Goal: Task Accomplishment & Management: Use online tool/utility

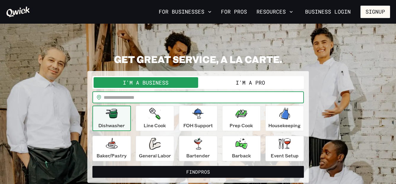
click at [116, 95] on input "text" at bounding box center [204, 98] width 200 height 12
type input "*****"
click at [231, 85] on button "I'm a Pro" at bounding box center [250, 82] width 105 height 11
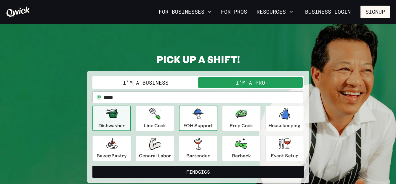
click at [193, 115] on icon "button" at bounding box center [198, 114] width 12 height 10
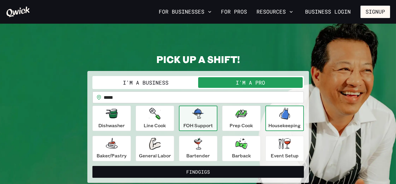
click at [278, 117] on div "Housekeeping" at bounding box center [284, 118] width 32 height 21
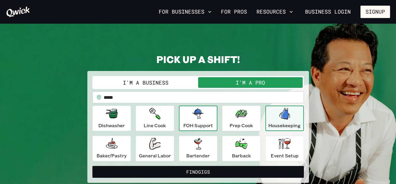
click at [208, 123] on p "FOH Support" at bounding box center [198, 125] width 30 height 7
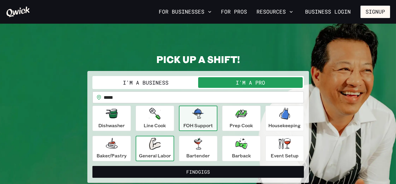
click at [164, 149] on div "General Labor" at bounding box center [155, 148] width 32 height 21
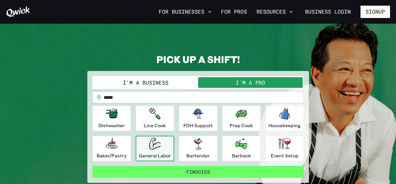
click at [202, 172] on button "Find Gigs" at bounding box center [198, 172] width 212 height 12
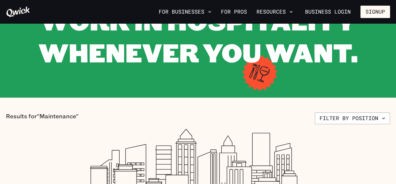
scroll to position [47, 0]
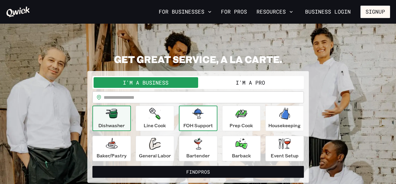
click at [195, 122] on p "FOH Support" at bounding box center [198, 125] width 30 height 7
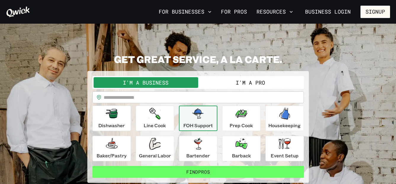
click at [196, 172] on button "Find Pros" at bounding box center [198, 172] width 212 height 12
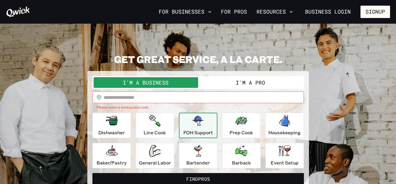
click at [105, 98] on input "text" at bounding box center [204, 98] width 200 height 12
type input "*****"
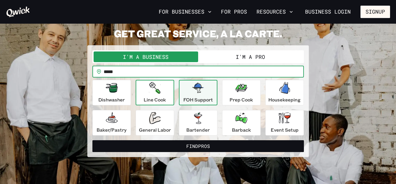
scroll to position [36, 0]
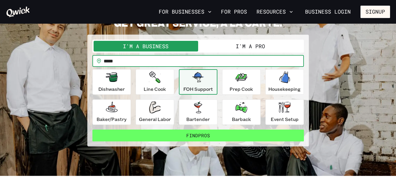
click at [199, 137] on button "Find Pros" at bounding box center [198, 136] width 212 height 12
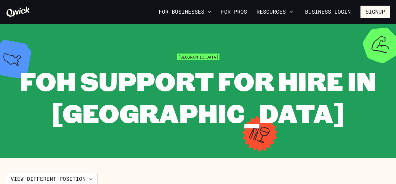
scroll to position [36, 0]
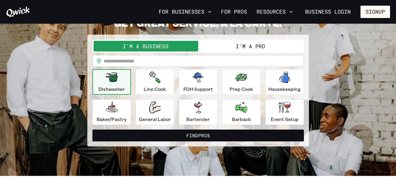
click at [227, 47] on button "I'm a Pro" at bounding box center [250, 46] width 105 height 11
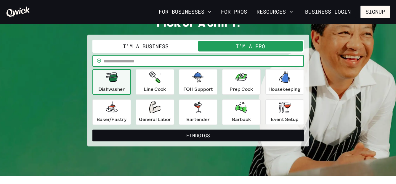
click at [114, 63] on input "text" at bounding box center [204, 61] width 200 height 12
type input "*****"
click at [195, 83] on div "FOH Support" at bounding box center [198, 81] width 30 height 21
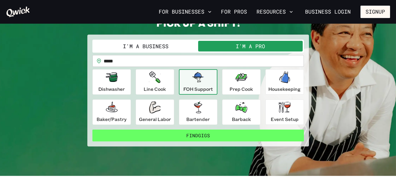
click at [208, 136] on button "Find Gigs" at bounding box center [198, 136] width 212 height 12
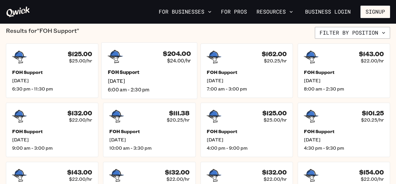
scroll to position [129, 0]
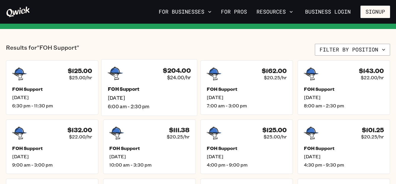
click at [156, 89] on h5 "FOH Support" at bounding box center [149, 89] width 83 height 6
